Goal: Information Seeking & Learning: Check status

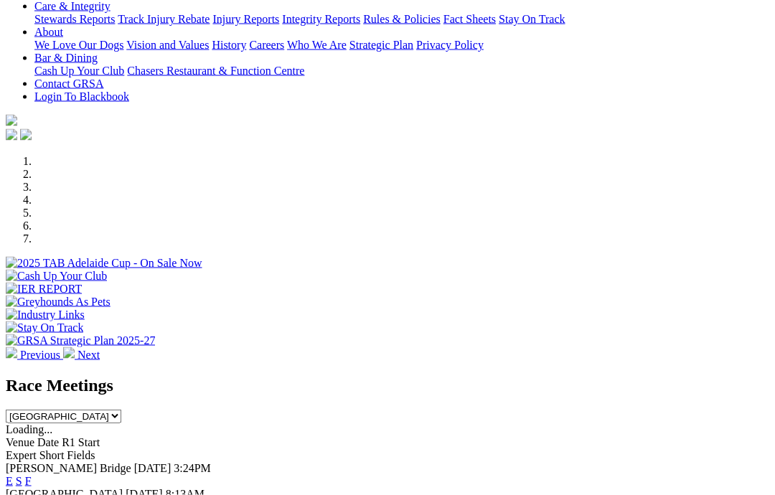
scroll to position [299, 0]
click at [32, 475] on link "F" at bounding box center [28, 481] width 6 height 12
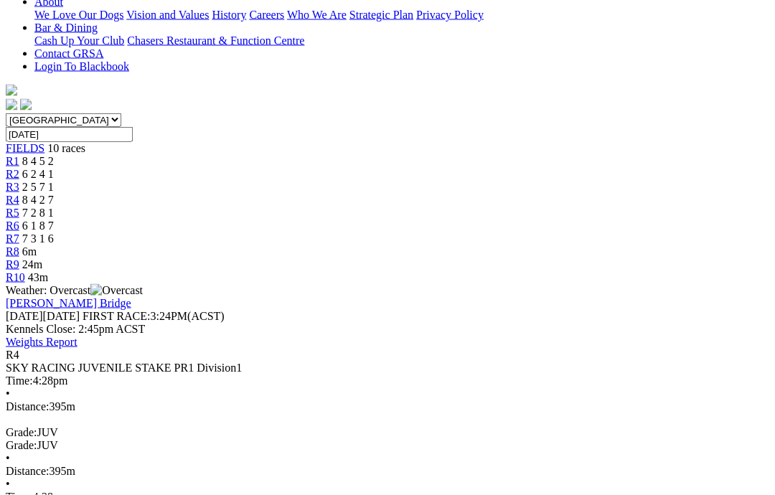
scroll to position [355, 0]
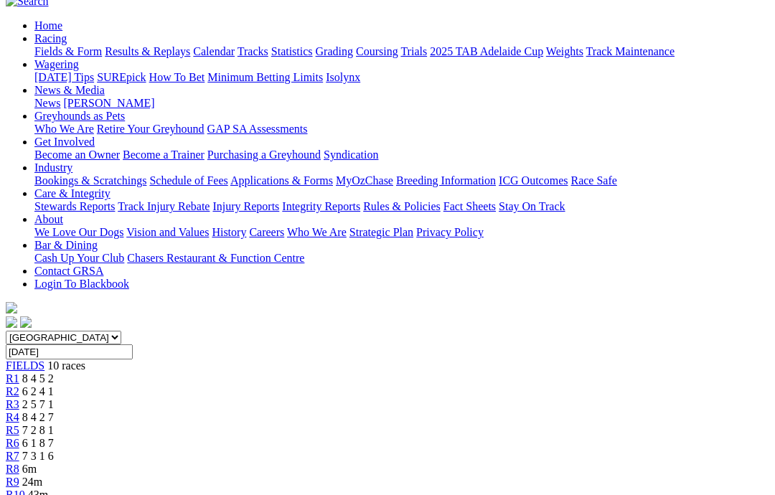
scroll to position [126, 0]
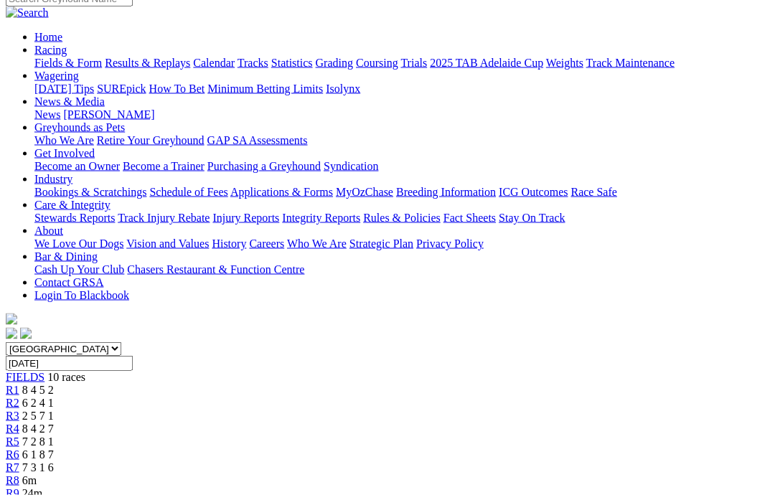
click at [19, 436] on link "R5" at bounding box center [13, 442] width 14 height 12
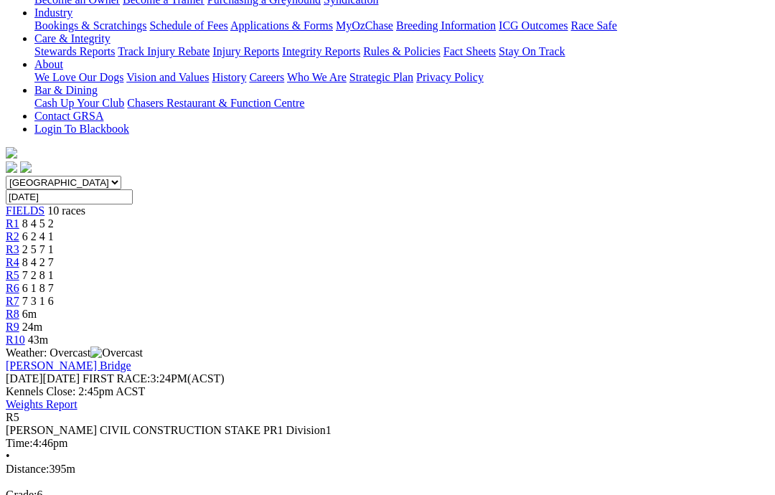
scroll to position [353, 0]
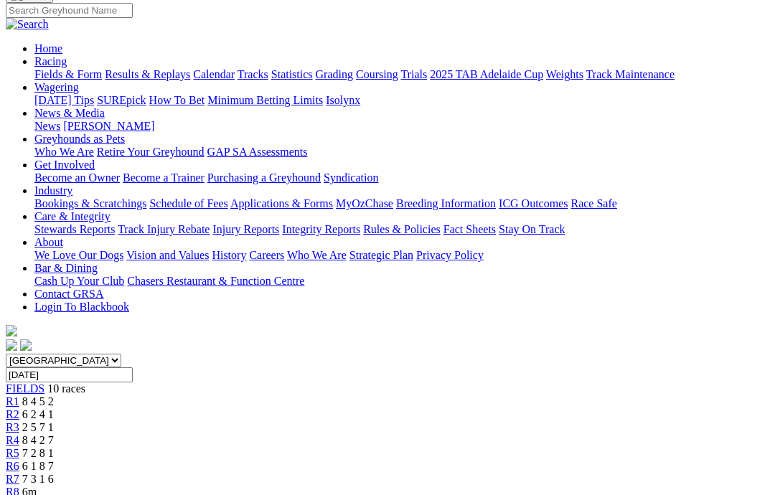
scroll to position [84, 0]
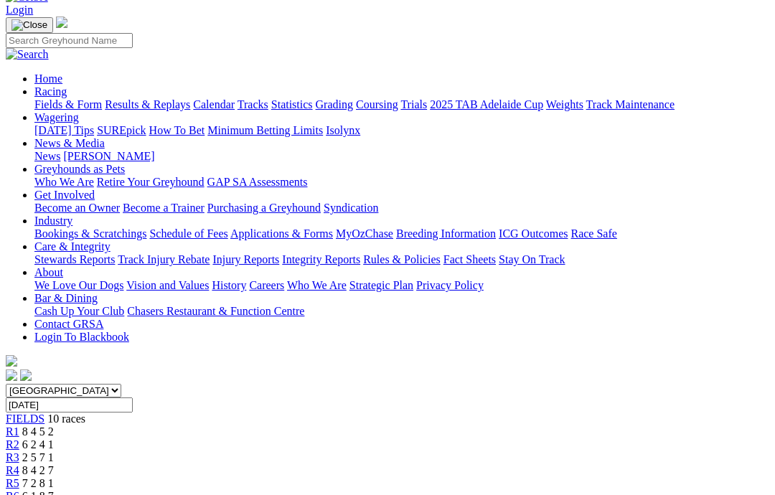
click at [19, 490] on span "R6" at bounding box center [13, 496] width 14 height 12
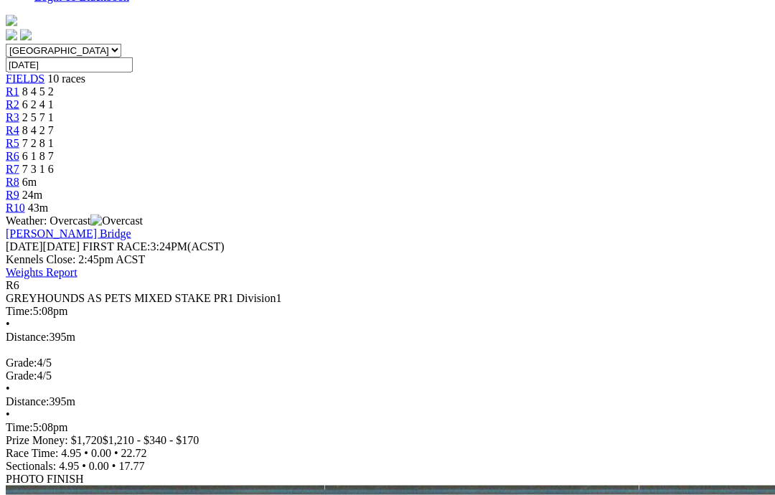
scroll to position [424, 0]
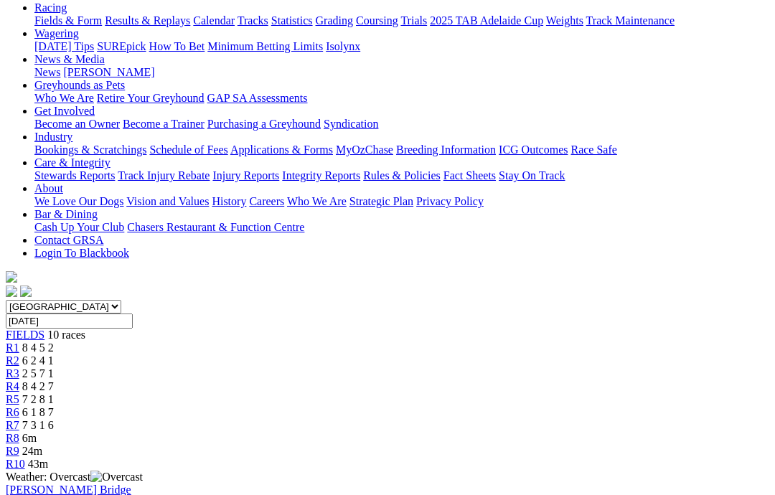
scroll to position [160, 0]
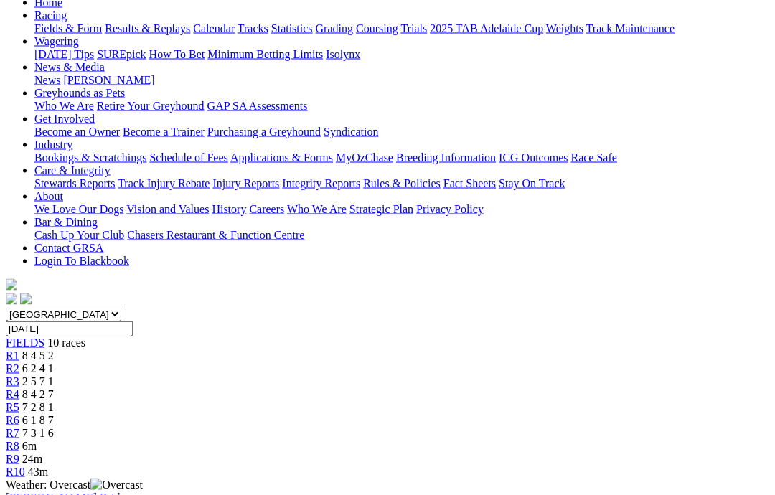
click at [19, 427] on link "R7" at bounding box center [13, 433] width 14 height 12
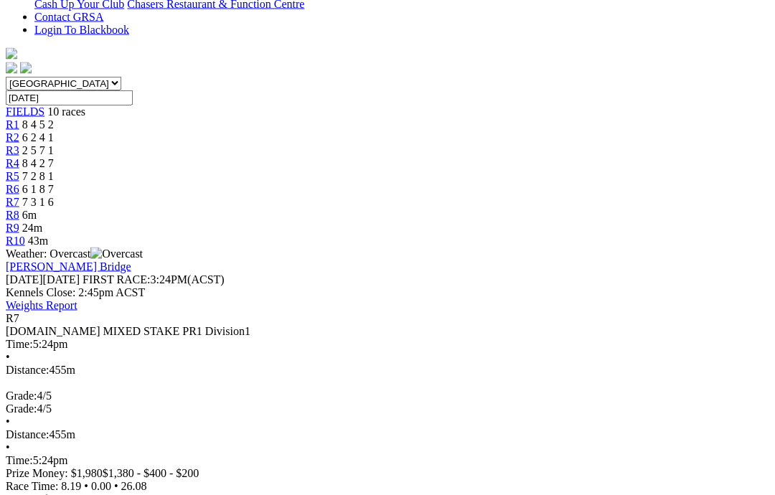
scroll to position [392, 0]
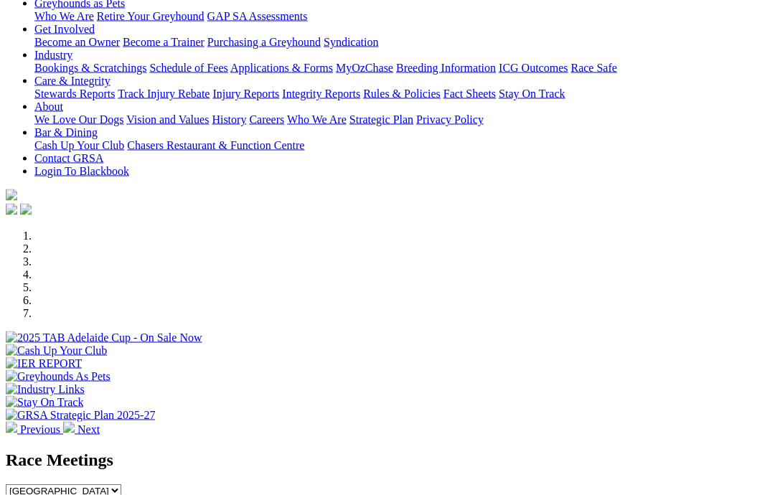
scroll to position [225, 0]
